Goal: Transaction & Acquisition: Purchase product/service

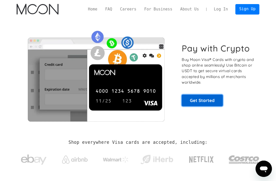
click at [202, 100] on link "Get Started" at bounding box center [202, 101] width 41 height 12
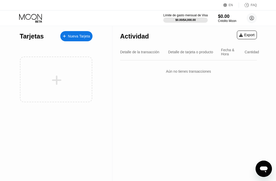
click at [71, 34] on div "Nueva Tarjeta" at bounding box center [79, 36] width 22 height 4
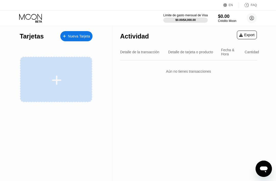
click at [84, 79] on div at bounding box center [56, 80] width 63 height 11
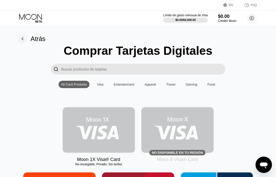
click at [104, 118] on img at bounding box center [99, 130] width 72 height 46
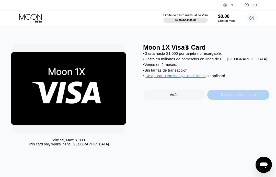
click at [222, 95] on div "Comprar tarjeta ahora" at bounding box center [238, 95] width 62 height 10
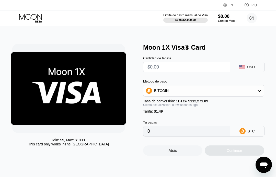
click at [180, 69] on input "text" at bounding box center [186, 67] width 78 height 10
type input "$5"
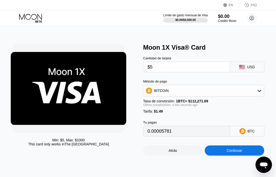
type input "0.00005781"
type input "$5"
click at [191, 89] on div "BITCOIN" at bounding box center [203, 91] width 120 height 10
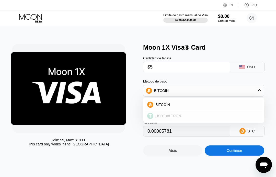
click at [168, 117] on span "USDT on TRON" at bounding box center [168, 116] width 26 height 4
type input "6.56"
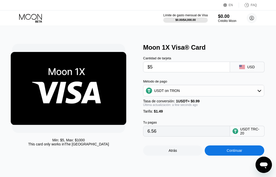
click at [166, 69] on input "$5" at bounding box center [186, 67] width 78 height 10
type input "$6"
type input "7.57"
type input "$6"
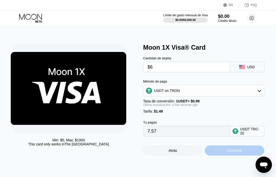
click at [225, 154] on div "Continuar" at bounding box center [233, 151] width 59 height 10
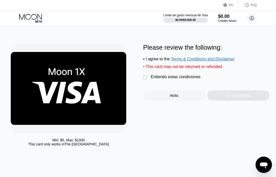
click at [154, 79] on div "Entiendo estas condiciones" at bounding box center [176, 77] width 50 height 5
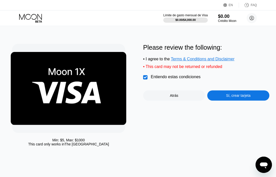
click at [237, 96] on div "Sí, crear tarjeta" at bounding box center [238, 96] width 62 height 10
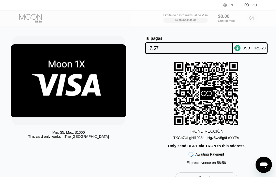
scroll to position [8, 0]
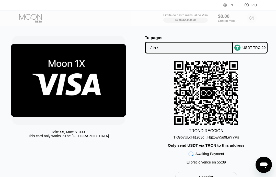
click at [188, 138] on div "TKGb7ULgHi19J3q...Hgz5wv5g9LeYYPs" at bounding box center [206, 138] width 66 height 4
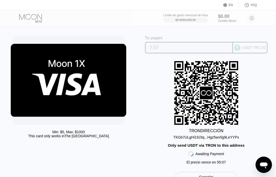
click at [154, 47] on input "7.57" at bounding box center [189, 48] width 78 height 10
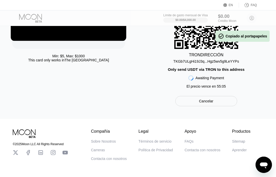
scroll to position [89, 0]
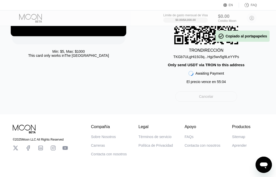
click at [219, 101] on div "Cancelar" at bounding box center [206, 97] width 62 height 10
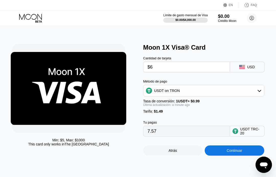
click at [154, 71] on input "$6" at bounding box center [186, 67] width 78 height 10
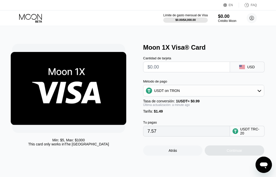
type input "0.00"
type input "$10"
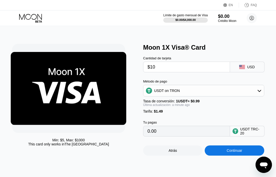
type input "11.61"
type input "$10"
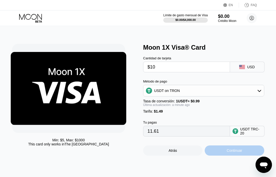
click at [219, 155] on div "Continuar" at bounding box center [233, 151] width 59 height 10
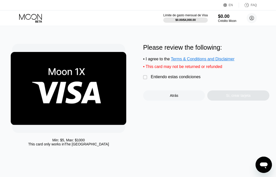
click at [162, 79] on div "Entiendo estas condiciones" at bounding box center [176, 77] width 50 height 5
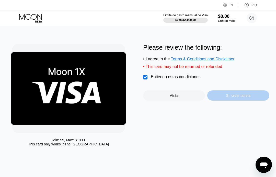
click at [233, 98] on div "Sí, crear tarjeta" at bounding box center [238, 96] width 25 height 4
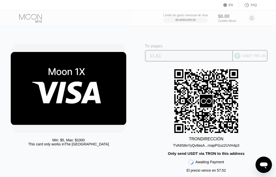
click at [244, 58] on div "USDT TRC-20" at bounding box center [253, 56] width 23 height 4
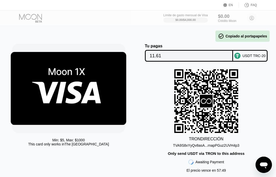
click at [216, 148] on div "TVA9S8xYyQv8asA...rnapPGuz2UVH4p3" at bounding box center [206, 146] width 66 height 4
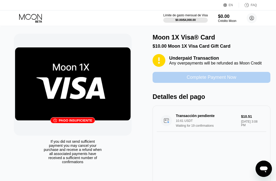
click at [209, 80] on div "Complete Payment Now" at bounding box center [211, 78] width 50 height 6
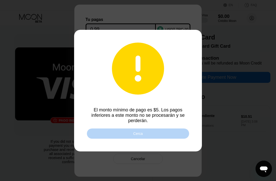
click at [167, 134] on div "Cerca" at bounding box center [138, 134] width 102 height 10
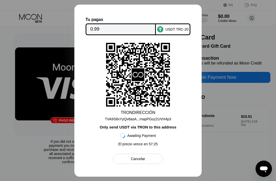
click at [134, 160] on div "Cancelar" at bounding box center [138, 159] width 14 height 5
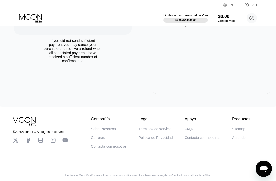
scroll to position [49, 0]
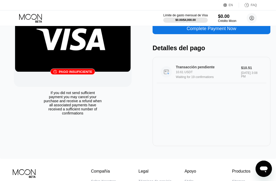
click at [216, 66] on div "Transacción pendiente 10.61 USDT Waiting for 19 confirmations $10.51 Aug 21, 20…" at bounding box center [211, 72] width 110 height 22
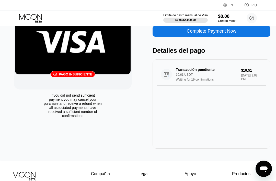
scroll to position [46, 0]
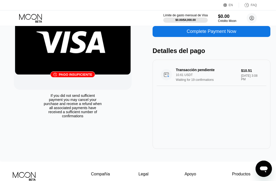
click at [78, 103] on div "If you did not send sufficient payment you may cancel your purchase and receive…" at bounding box center [72, 106] width 59 height 25
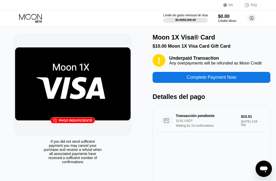
click at [192, 40] on div "Moon 1X Visa® Card" at bounding box center [183, 37] width 62 height 7
click at [82, 121] on div "pago insuficiente" at bounding box center [75, 121] width 33 height 4
click at [212, 80] on div "Complete Payment Now" at bounding box center [211, 78] width 50 height 6
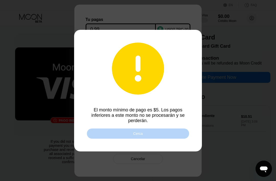
click at [159, 135] on div "Cerca" at bounding box center [138, 134] width 102 height 10
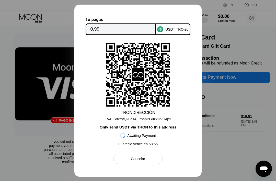
click at [99, 25] on input "0.99" at bounding box center [120, 29] width 61 height 10
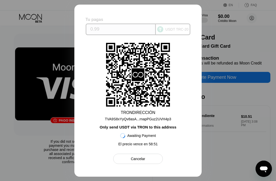
click at [117, 17] on div "Tu pagas" at bounding box center [121, 19] width 70 height 5
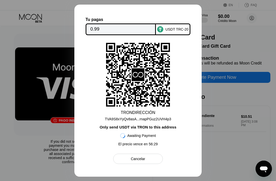
click at [153, 52] on icon at bounding box center [138, 74] width 64 height 63
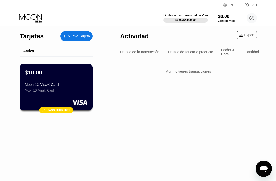
click at [36, 103] on div at bounding box center [56, 102] width 63 height 5
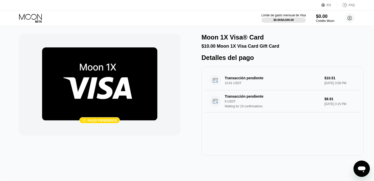
click at [27, 16] on icon at bounding box center [31, 18] width 24 height 9
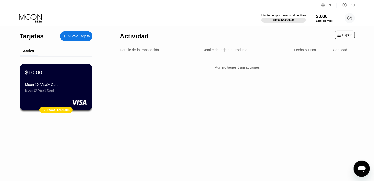
click at [145, 52] on div "Detalle de la transacción" at bounding box center [139, 50] width 39 height 4
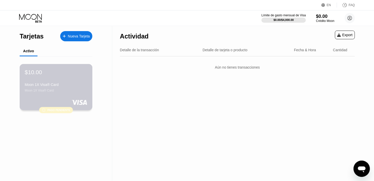
click at [71, 81] on div "$10.00 Moon 1X Visa® Card Moon 1X Visa® Card" at bounding box center [56, 80] width 63 height 23
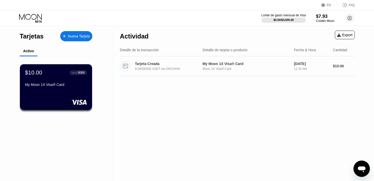
click at [162, 64] on div "Tarjeta Creada" at bounding box center [168, 64] width 66 height 4
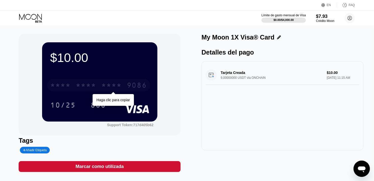
click at [88, 86] on div "* * * *" at bounding box center [86, 86] width 20 height 8
click at [84, 86] on div "6500" at bounding box center [86, 86] width 20 height 8
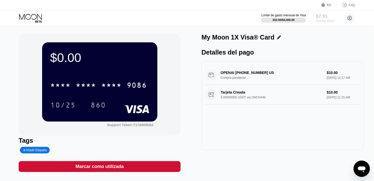
click at [320, 18] on div "$7.93" at bounding box center [325, 16] width 19 height 5
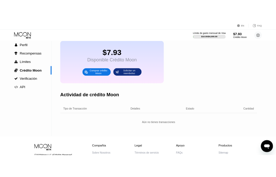
scroll to position [78, 0]
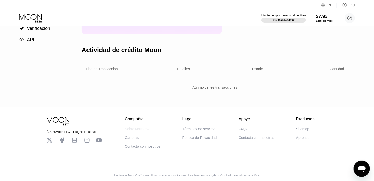
click at [135, 128] on div "Sobre Nosotros" at bounding box center [137, 129] width 25 height 4
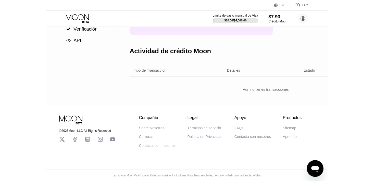
scroll to position [0, 0]
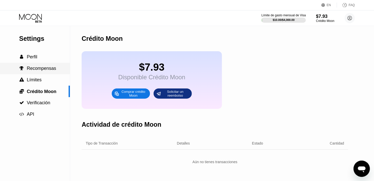
click at [51, 73] on div " Recompensas" at bounding box center [35, 68] width 70 height 11
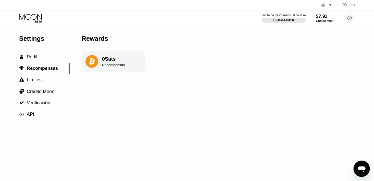
click at [112, 63] on div "0 Sats Recompensas" at bounding box center [113, 61] width 23 height 11
click at [101, 64] on div "0 Sats Recompensas" at bounding box center [113, 61] width 63 height 20
click at [35, 59] on span "Perfil" at bounding box center [32, 56] width 10 height 5
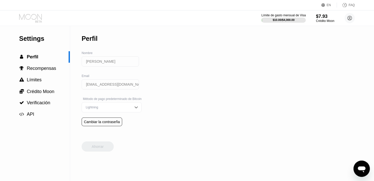
click at [39, 20] on icon at bounding box center [38, 21] width 7 height 2
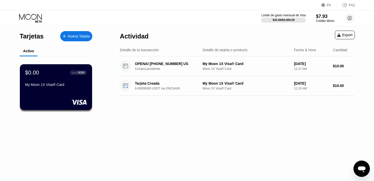
click at [80, 81] on div "$0.00 ● ● ● ● 9086 My Moon 1X Visa® Card" at bounding box center [56, 78] width 62 height 19
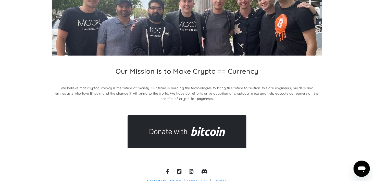
scroll to position [83, 0]
